Goal: Information Seeking & Learning: Learn about a topic

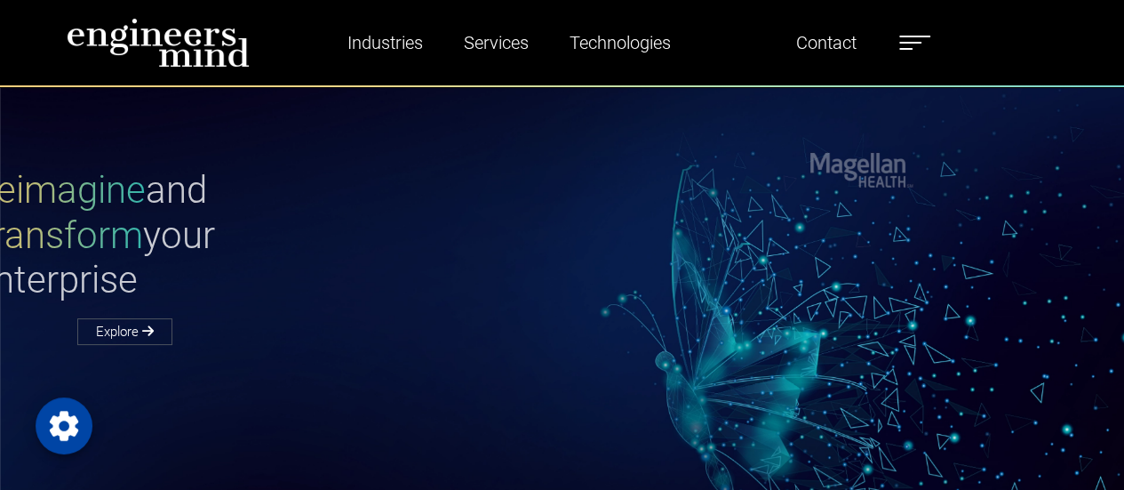
scroll to position [32, 0]
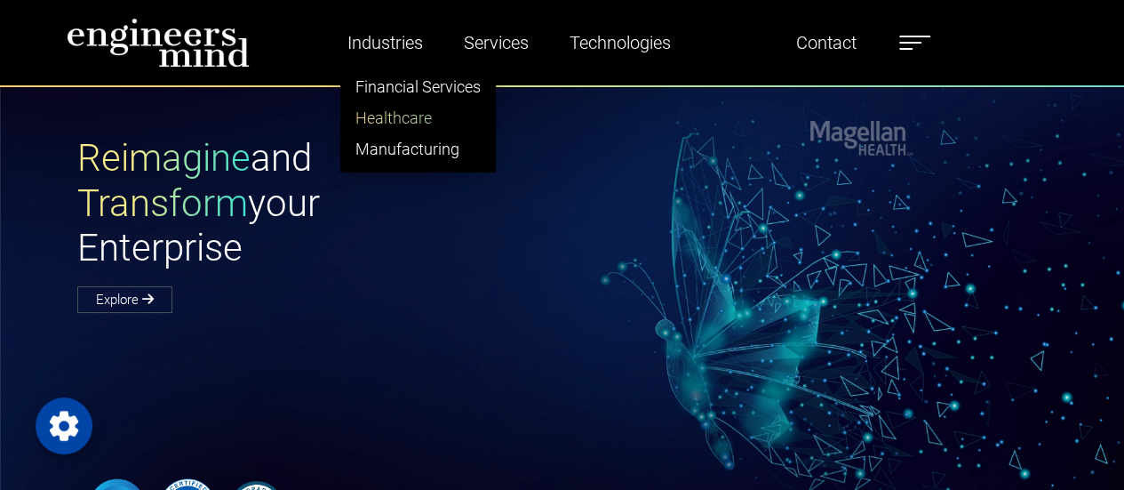
click at [407, 120] on link "Healthcare" at bounding box center [418, 117] width 154 height 31
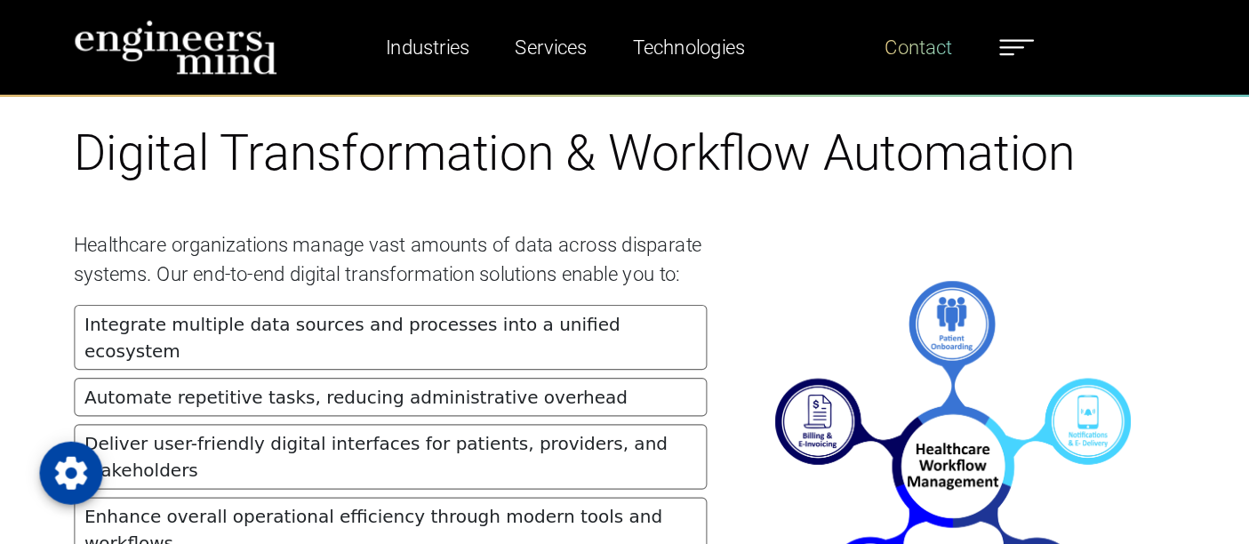
scroll to position [1663, 0]
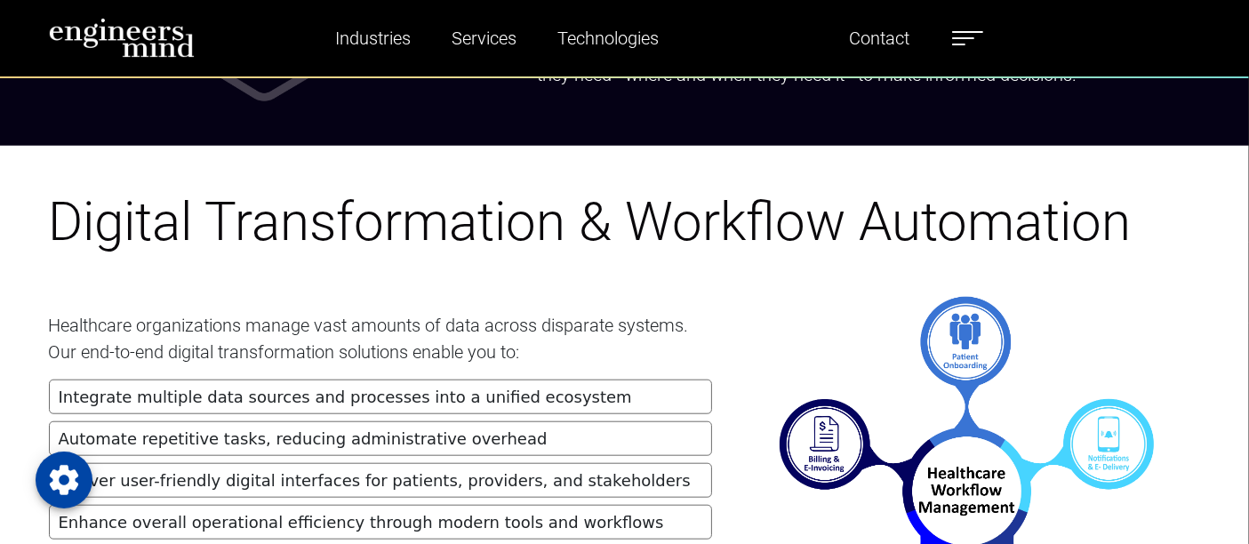
drag, startPoint x: 818, startPoint y: 49, endPoint x: 811, endPoint y: 152, distance: 103.4
click at [811, 152] on div "Digital Transformation & Workflow Automation Healthcare organizations manage va…" at bounding box center [624, 424] width 1249 height 556
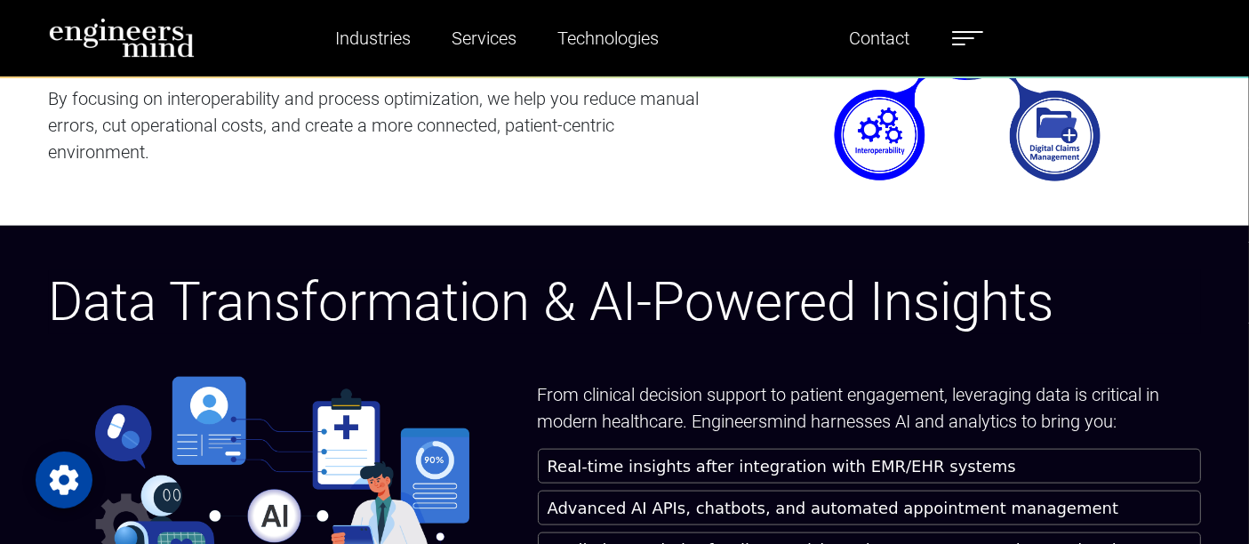
scroll to position [2105, 0]
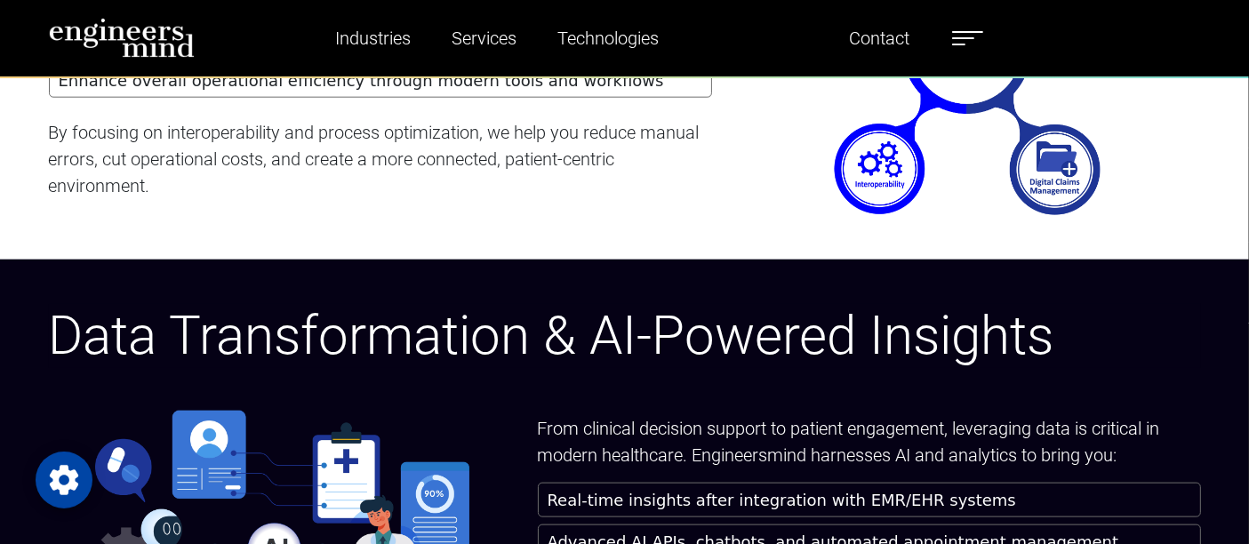
drag, startPoint x: 744, startPoint y: 256, endPoint x: 676, endPoint y: 159, distance: 118.6
click at [676, 159] on p "By focusing on interoperability and process optimization, we help you reduce ma…" at bounding box center [380, 159] width 663 height 80
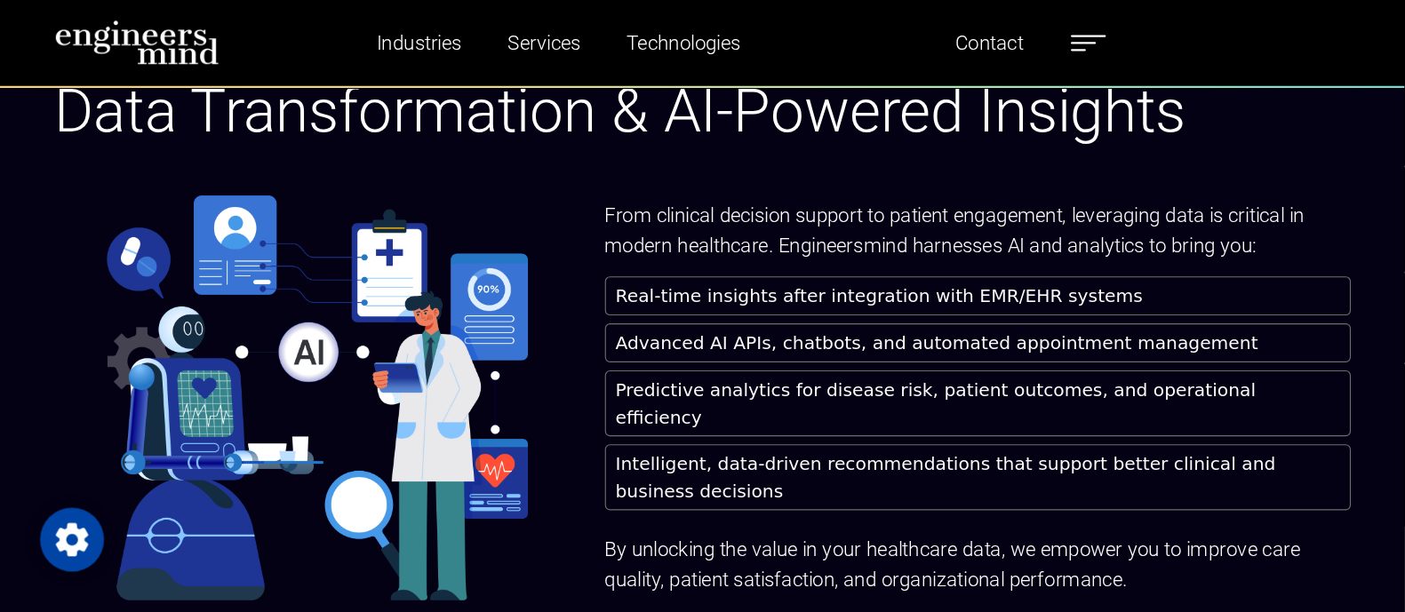
scroll to position [2341, 0]
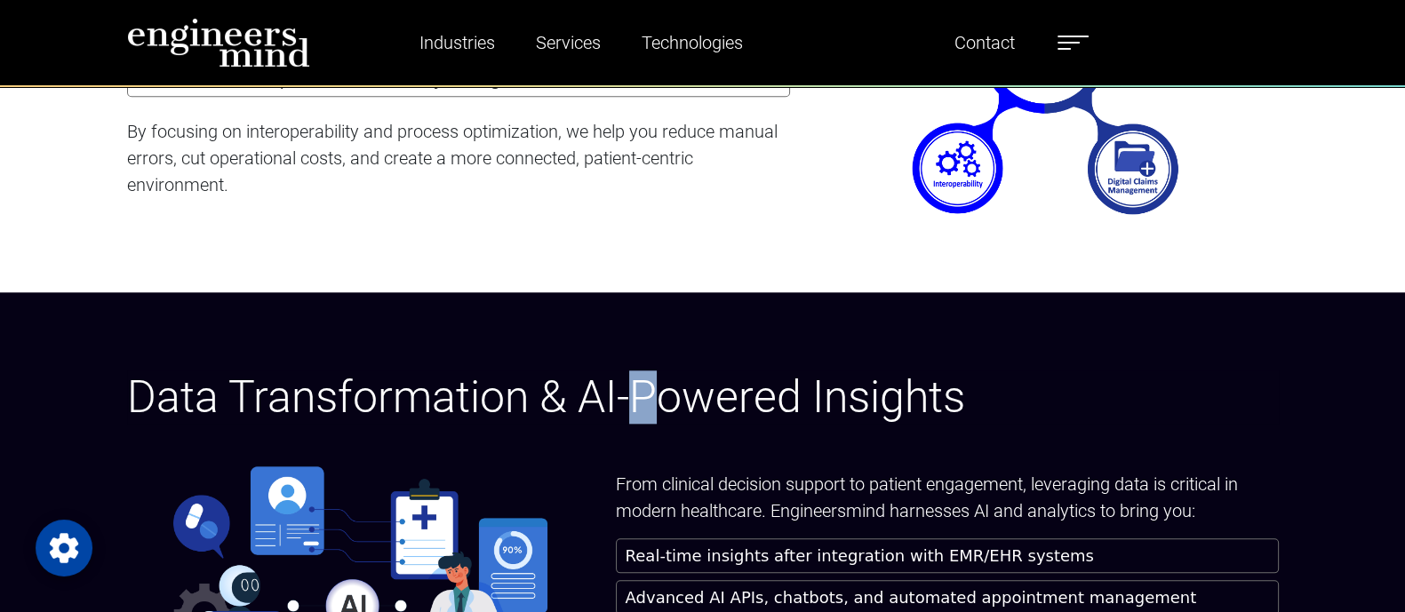
drag, startPoint x: 1188, startPoint y: 11, endPoint x: 748, endPoint y: 306, distance: 530.5
click at [748, 306] on div "Data Transformation & AI-Powered Insights From clinical decision support to pat…" at bounding box center [702, 598] width 1405 height 612
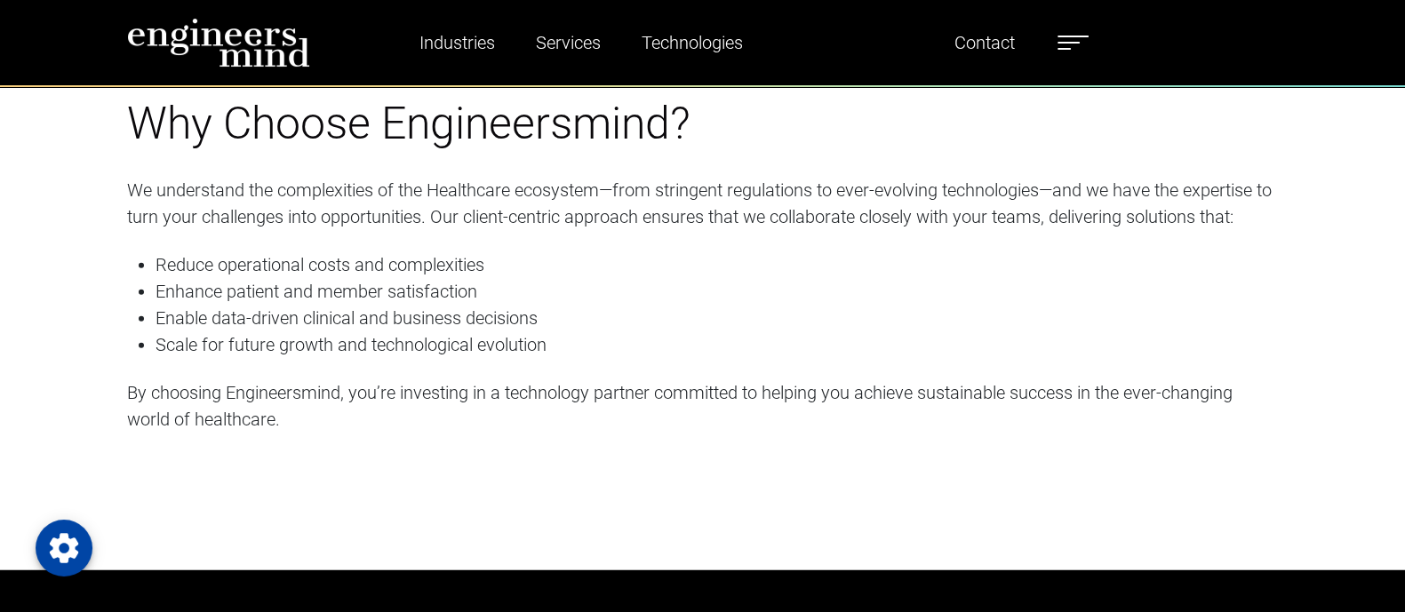
scroll to position [5666, 0]
